Goal: Task Accomplishment & Management: Manage account settings

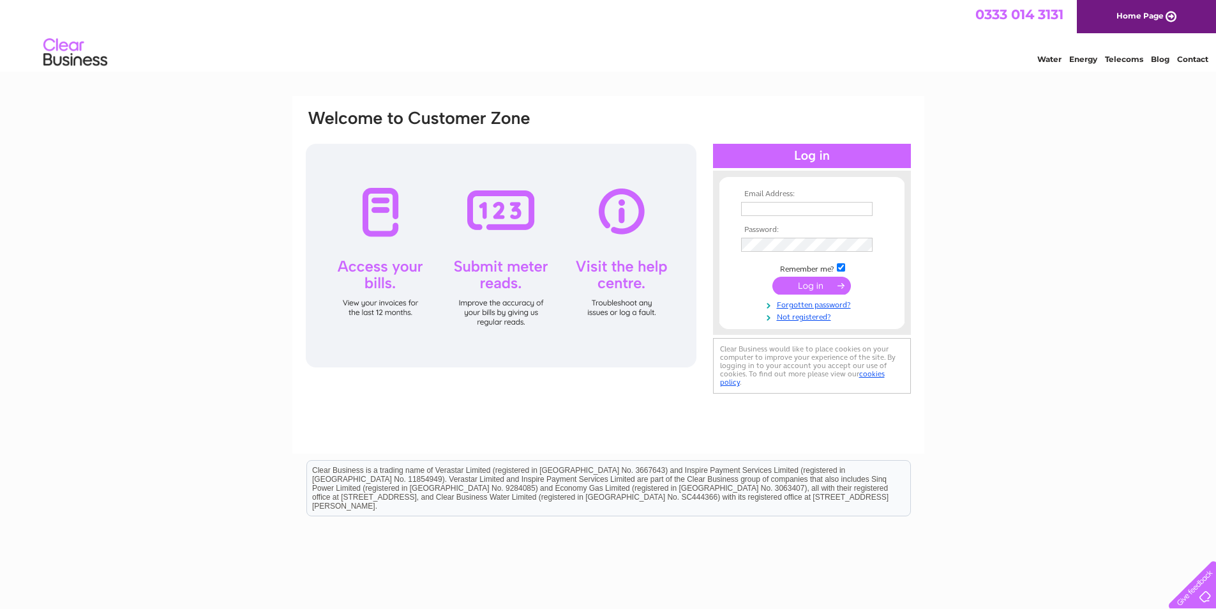
click at [749, 206] on input "text" at bounding box center [807, 209] width 132 height 14
type input "jamesalowe1970@gmail.com"
click at [783, 289] on input "submit" at bounding box center [812, 287] width 79 height 18
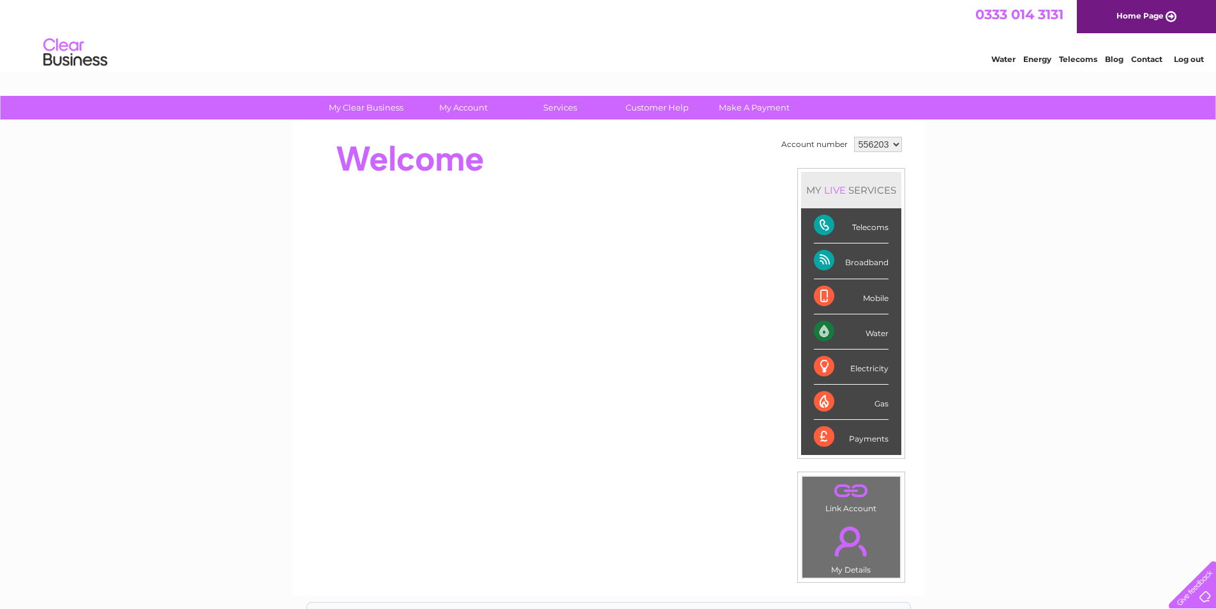
click at [823, 259] on div "Broadband" at bounding box center [851, 260] width 75 height 35
click at [876, 261] on div "Broadband" at bounding box center [851, 260] width 75 height 35
click at [656, 109] on link "Customer Help" at bounding box center [657, 108] width 105 height 24
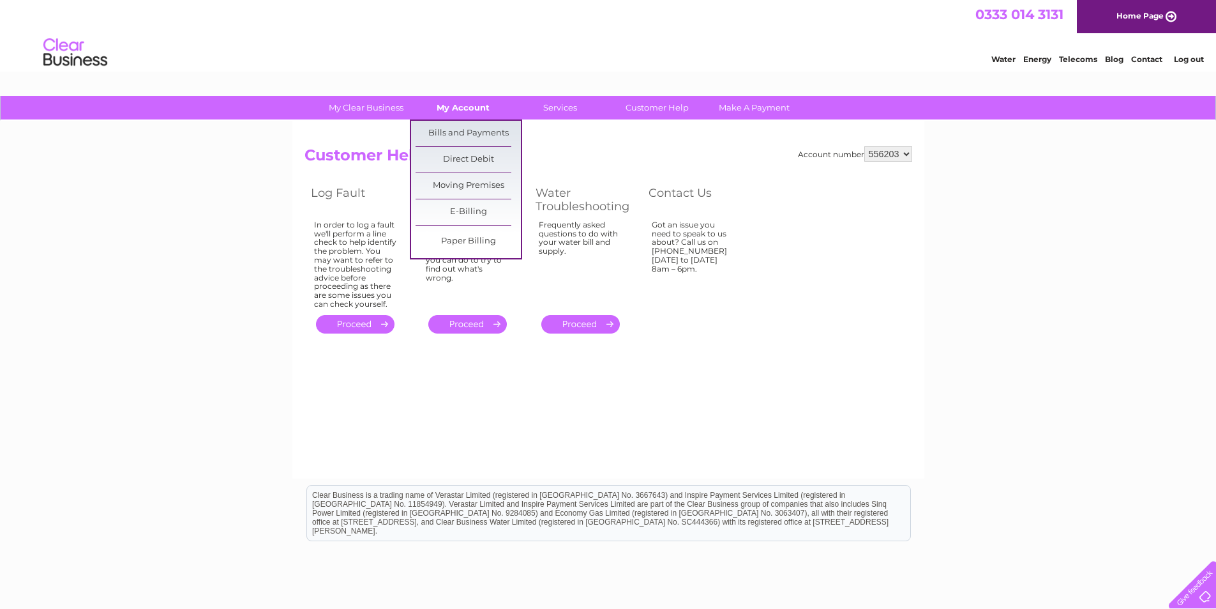
click at [459, 109] on link "My Account" at bounding box center [463, 108] width 105 height 24
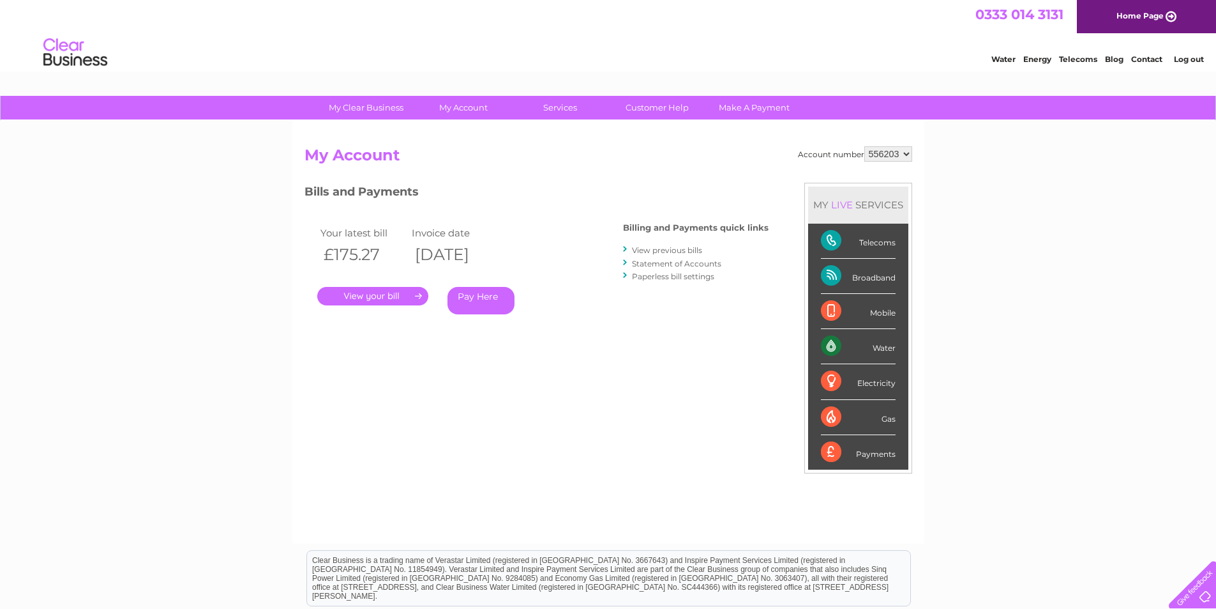
click at [831, 379] on div "Electricity" at bounding box center [858, 381] width 75 height 35
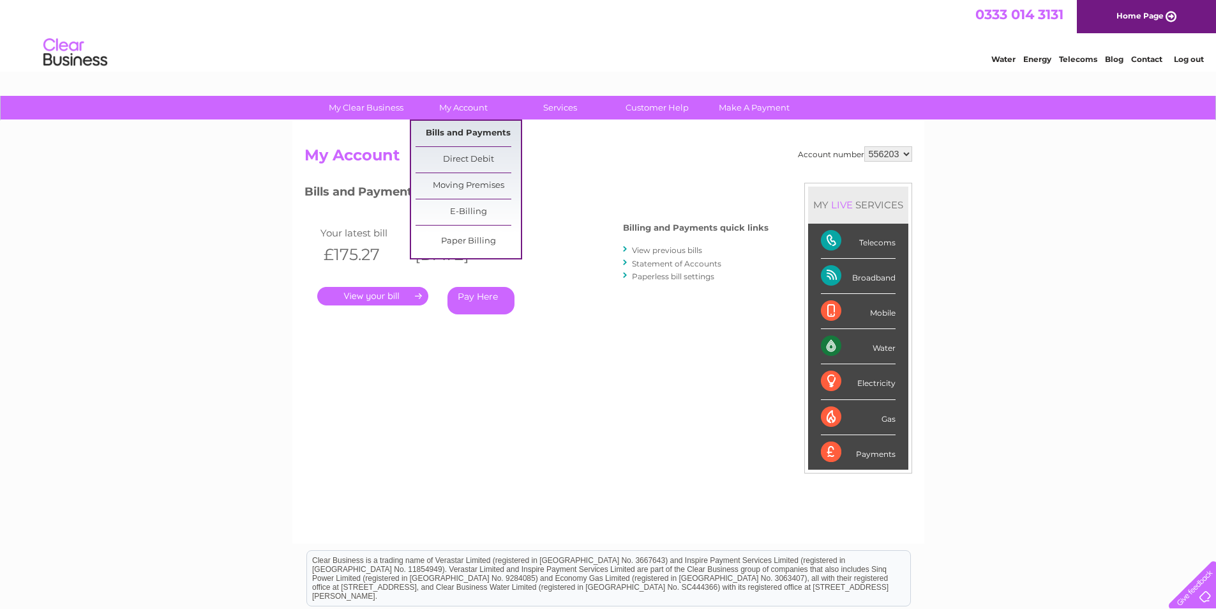
click at [476, 133] on link "Bills and Payments" at bounding box center [468, 134] width 105 height 26
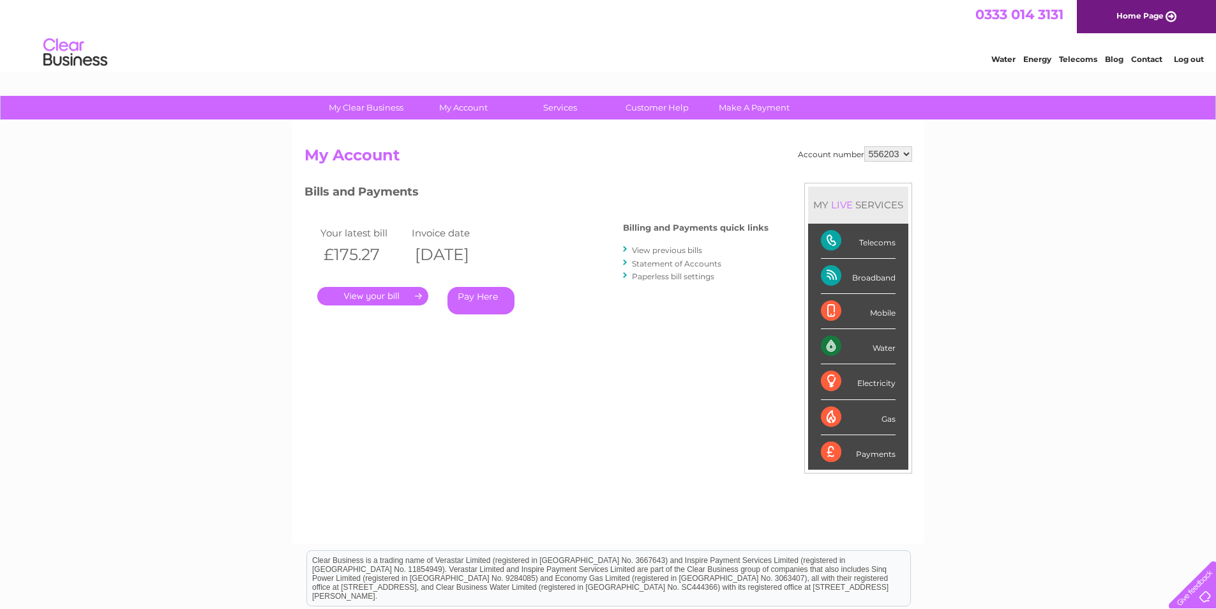
click at [363, 293] on link "." at bounding box center [372, 296] width 111 height 19
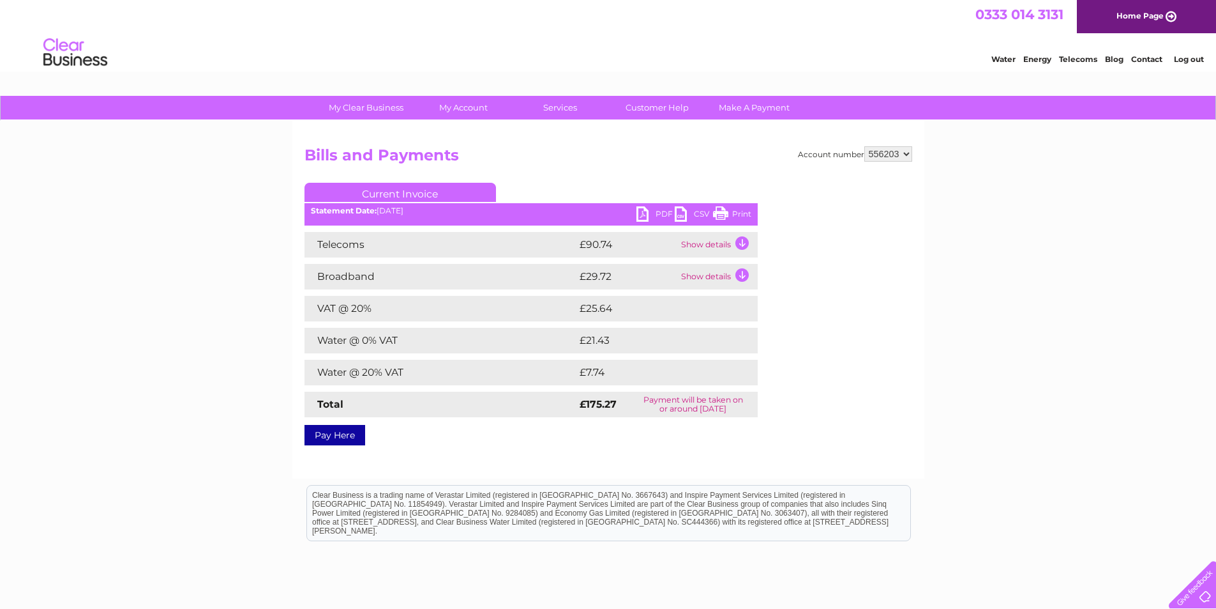
click at [741, 241] on td "Show details" at bounding box center [718, 245] width 80 height 26
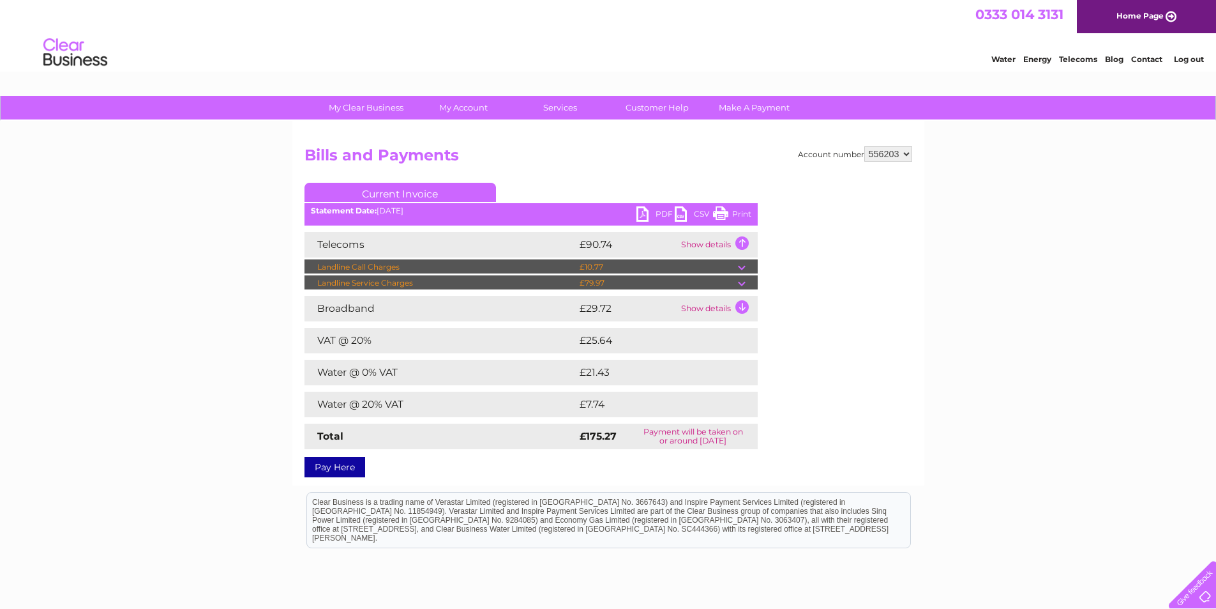
click at [741, 241] on td "Show details" at bounding box center [718, 245] width 80 height 26
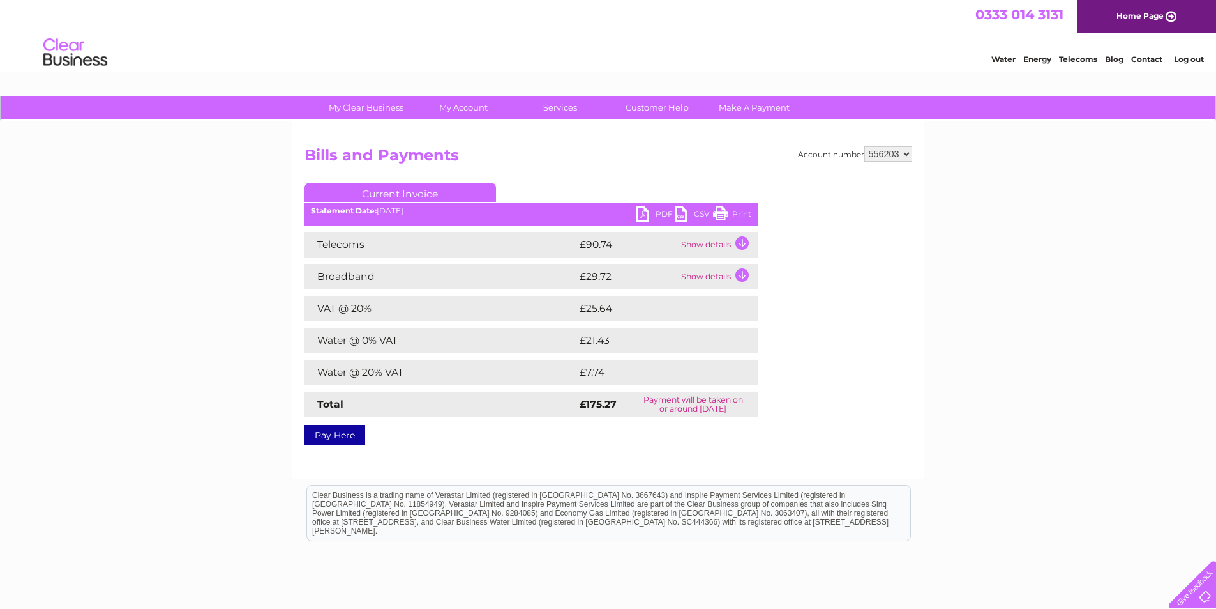
click at [743, 275] on td "Show details" at bounding box center [718, 277] width 80 height 26
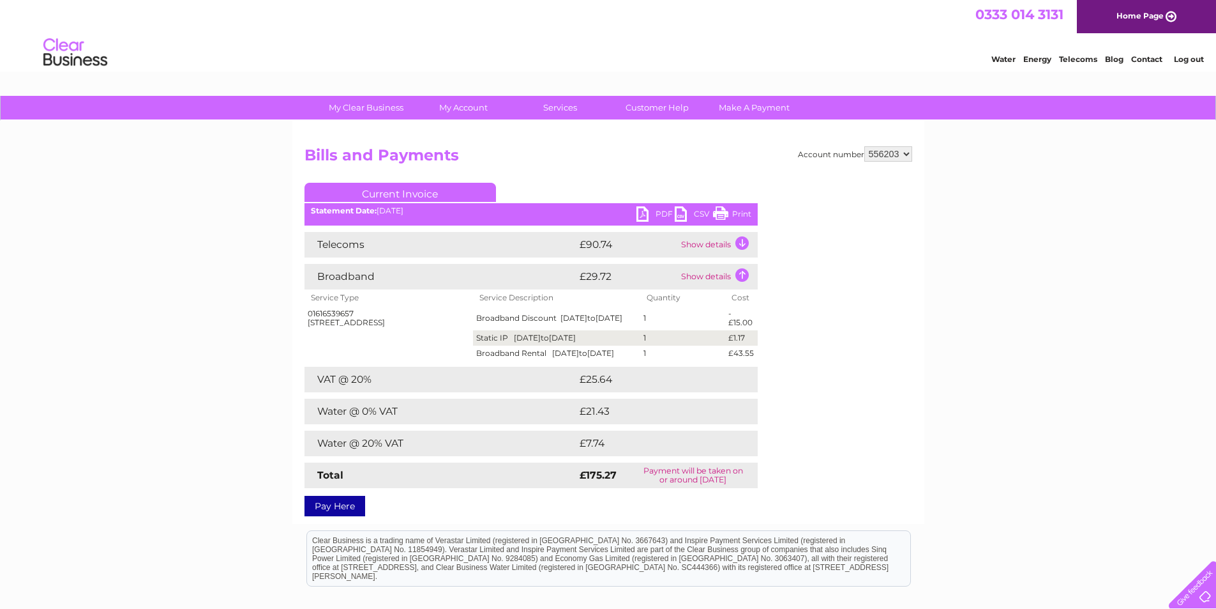
click at [743, 274] on td "Show details" at bounding box center [718, 277] width 80 height 26
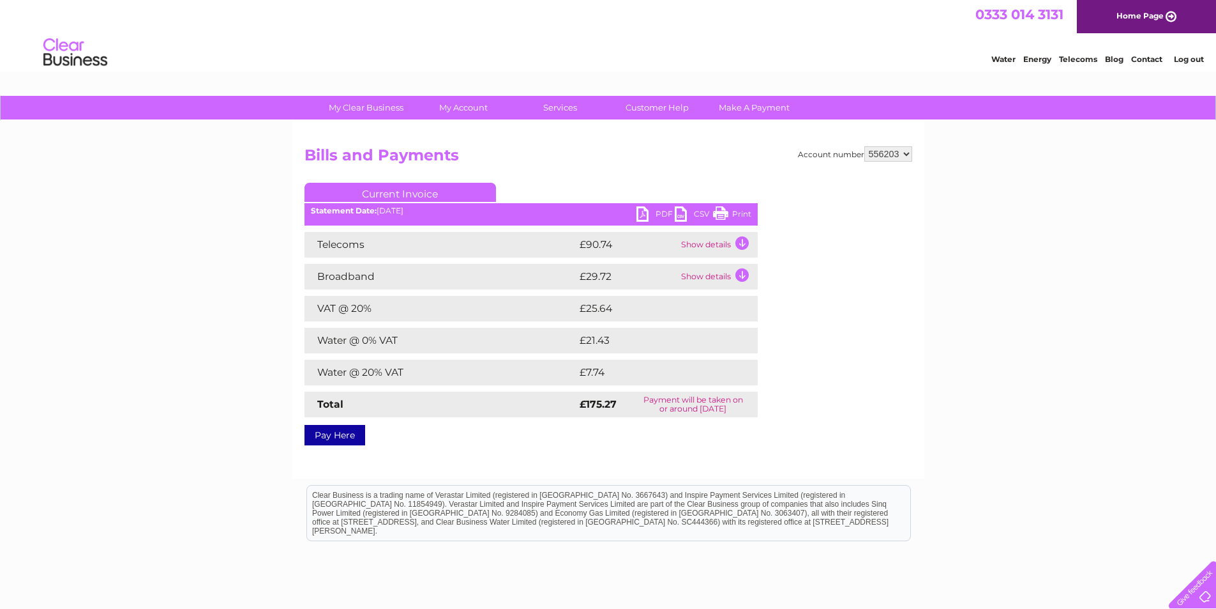
click at [404, 347] on td "Water @ 0% VAT" at bounding box center [441, 341] width 272 height 26
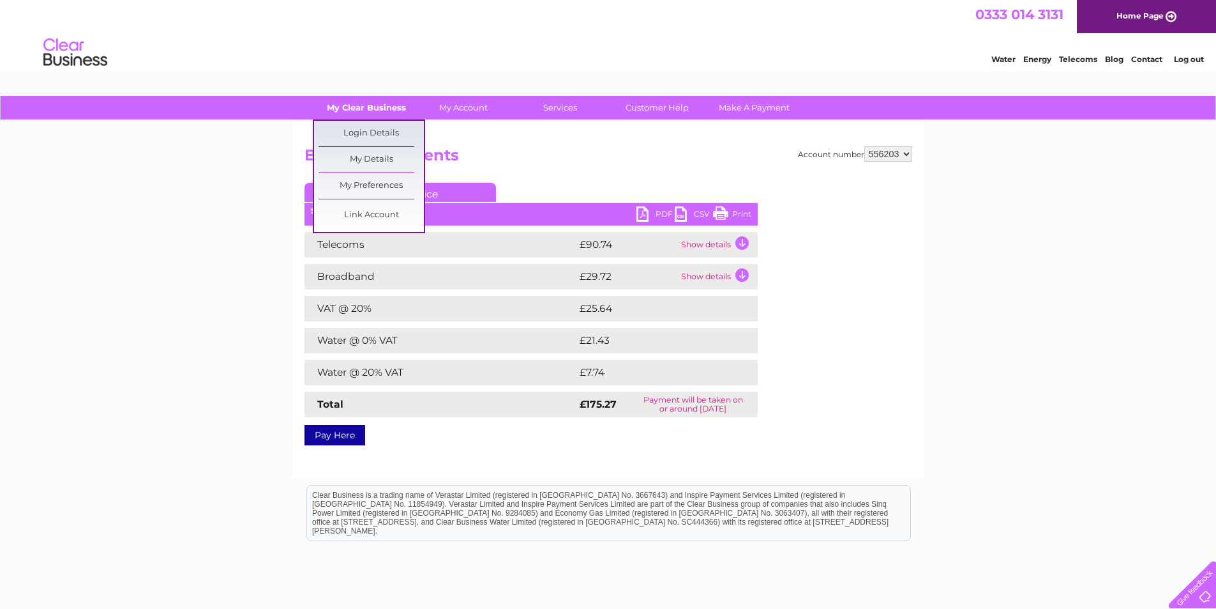
click at [366, 109] on link "My Clear Business" at bounding box center [366, 108] width 105 height 24
